Goal: Find specific page/section

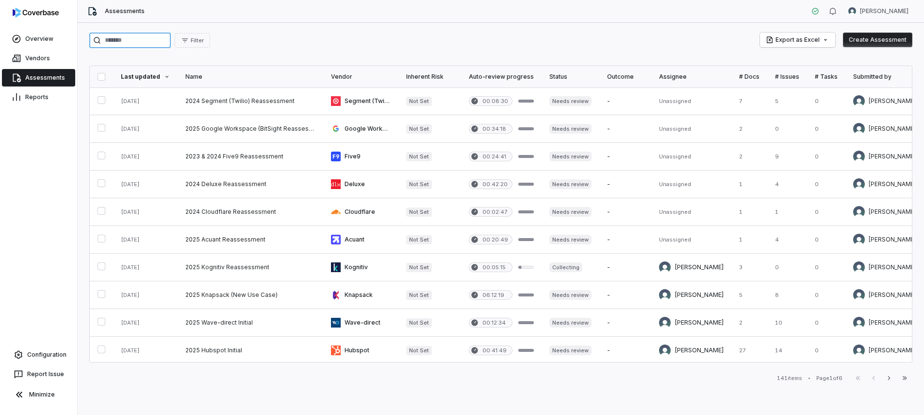
click at [127, 43] on input "search" at bounding box center [130, 41] width 82 height 16
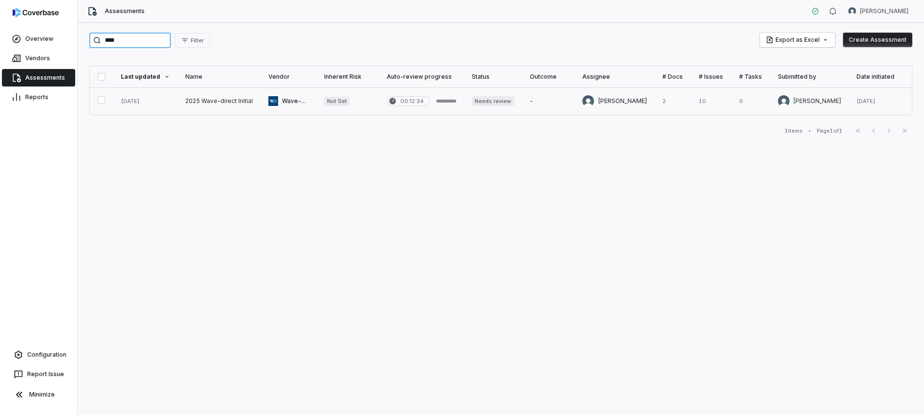
type input "****"
click at [236, 105] on link at bounding box center [219, 100] width 83 height 27
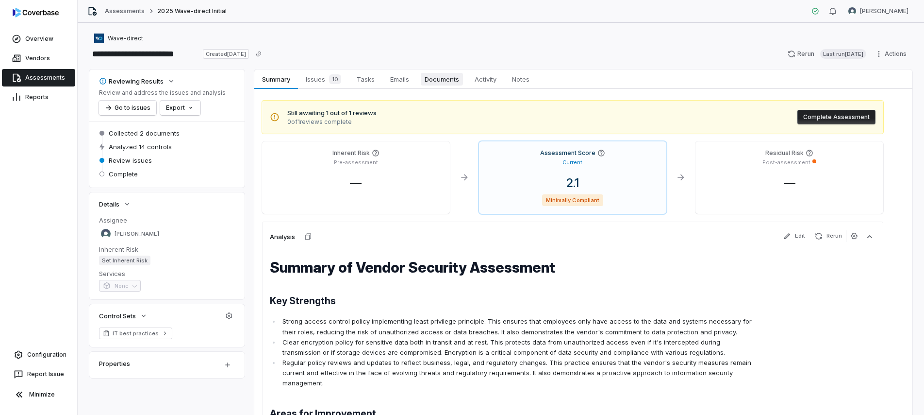
click at [434, 79] on span "Documents" at bounding box center [442, 79] width 42 height 13
